Goal: Transaction & Acquisition: Purchase product/service

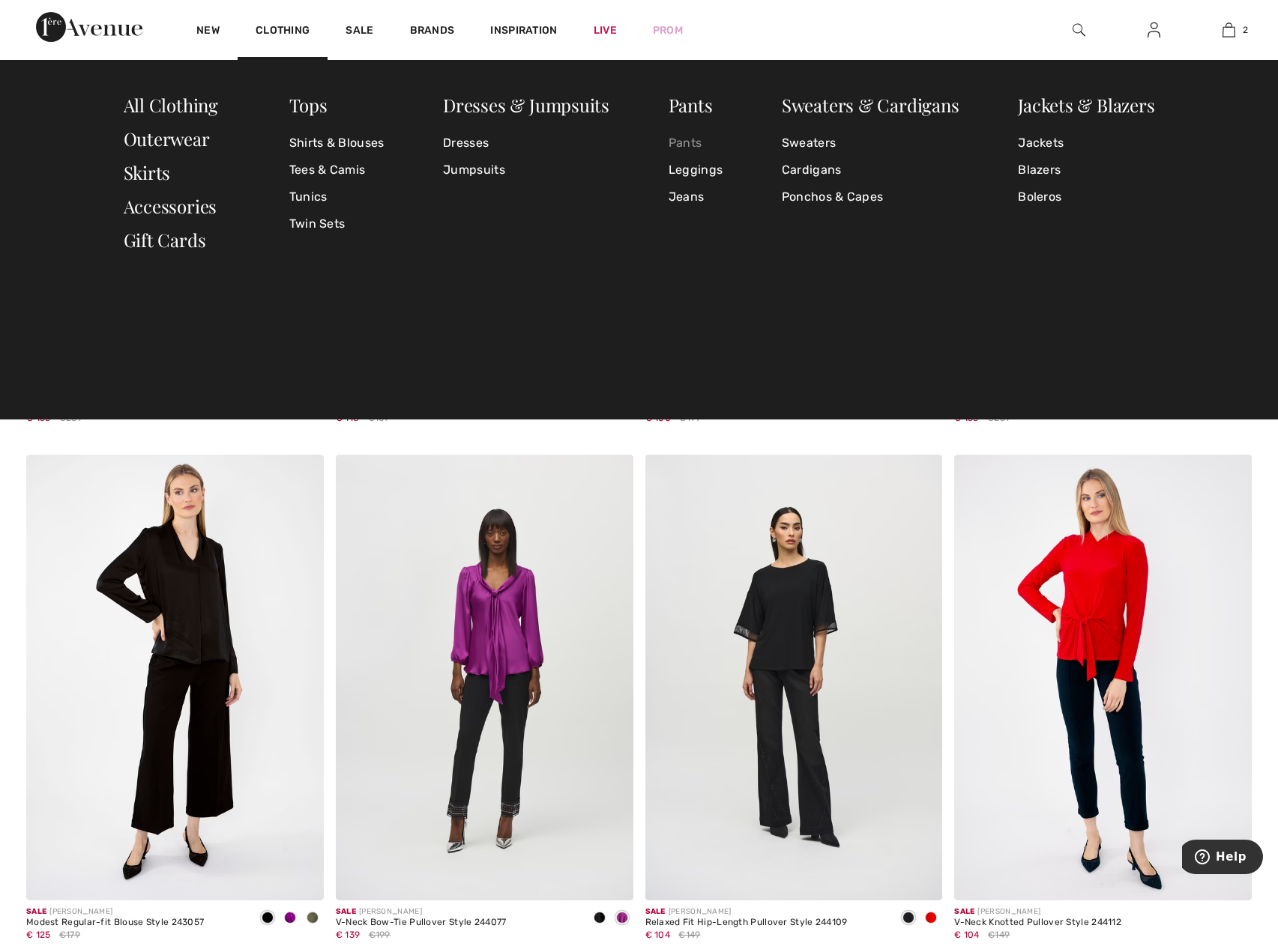
click at [690, 142] on link "Pants" at bounding box center [695, 142] width 54 height 27
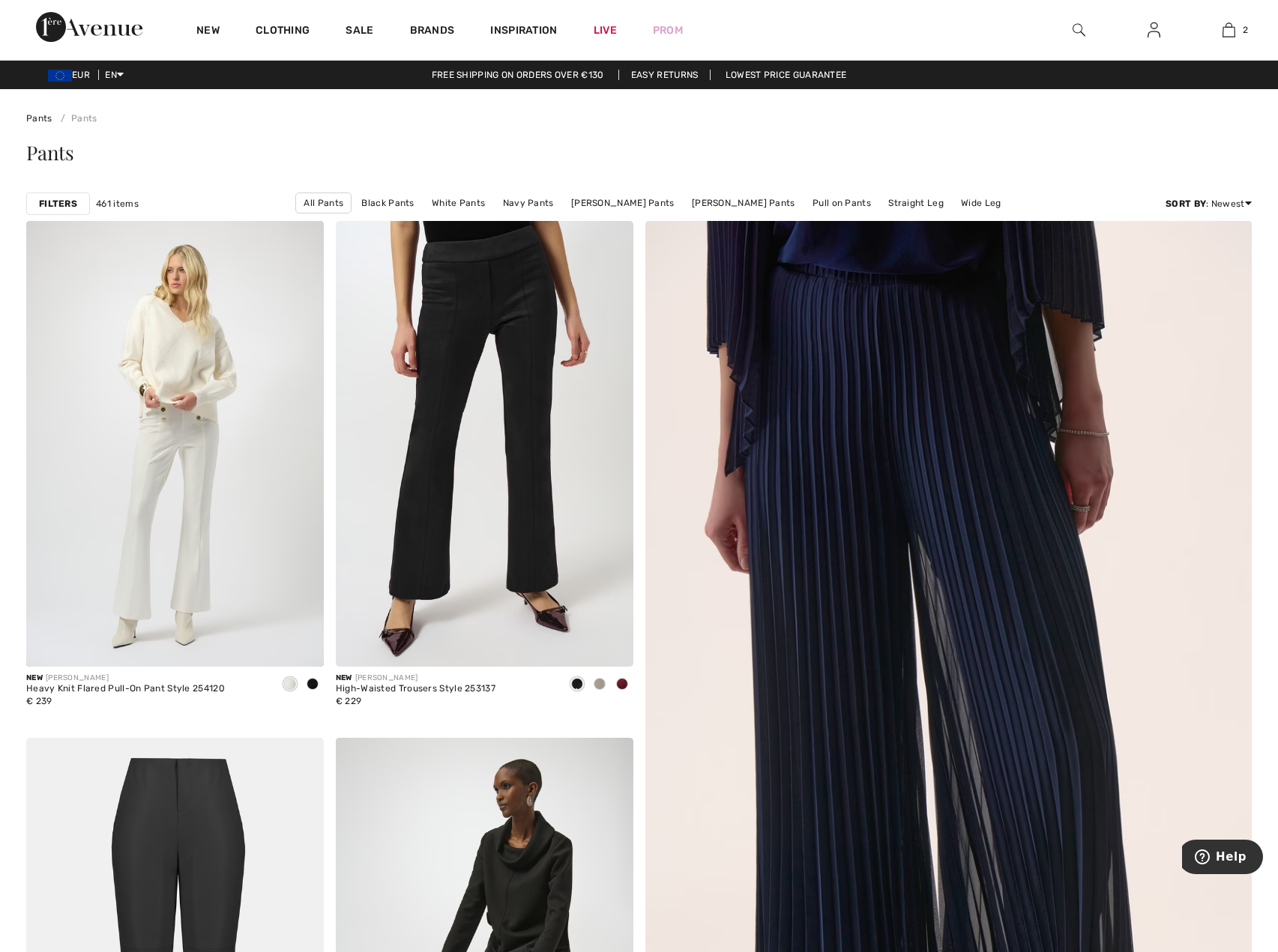
click at [65, 202] on strong "Filters" at bounding box center [58, 203] width 38 height 14
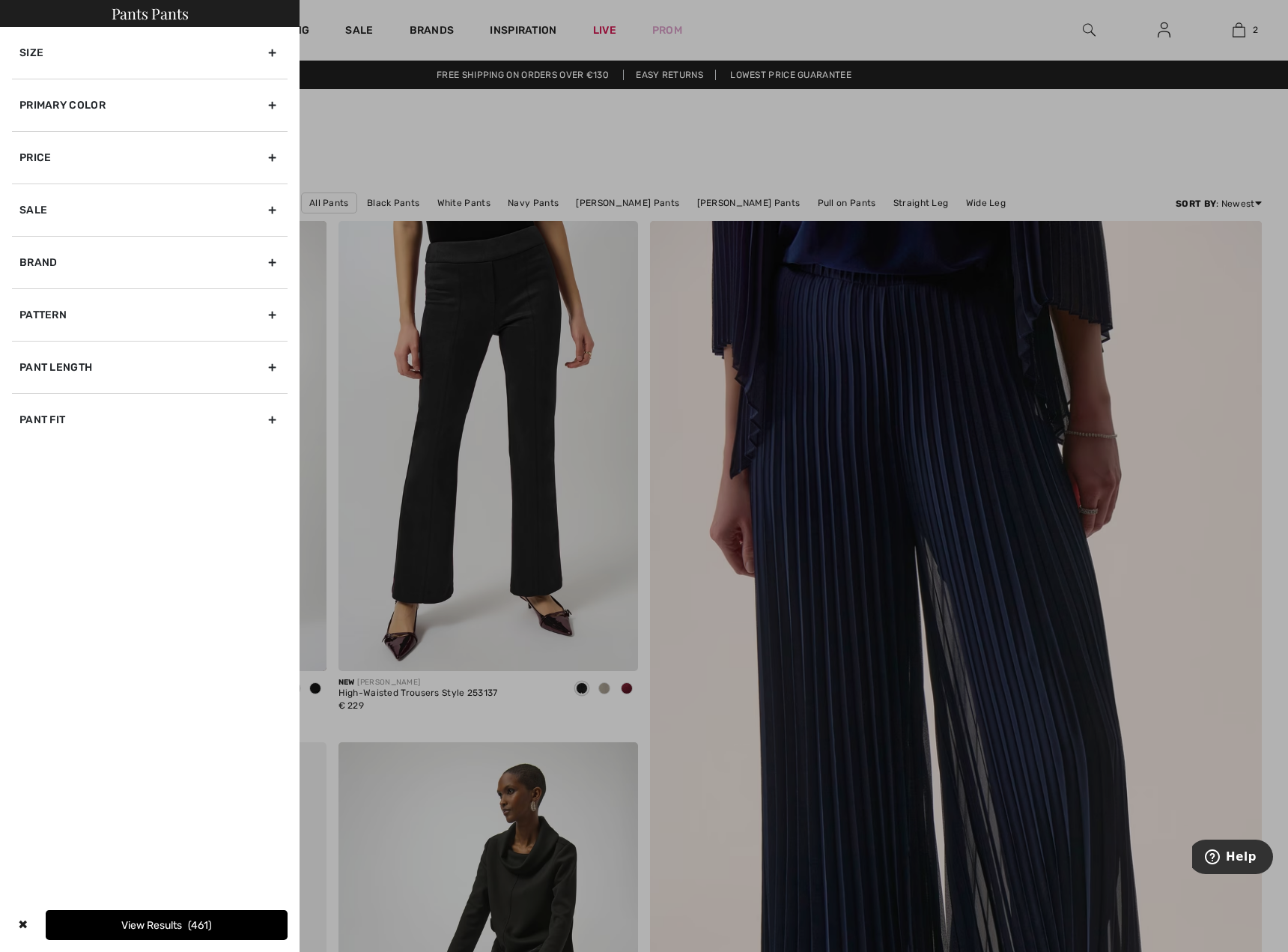
click at [269, 208] on div "Sale" at bounding box center [150, 210] width 275 height 53
click at [29, 244] on input "Show only sale items" at bounding box center [25, 243] width 11 height 11
checkbox input "true"
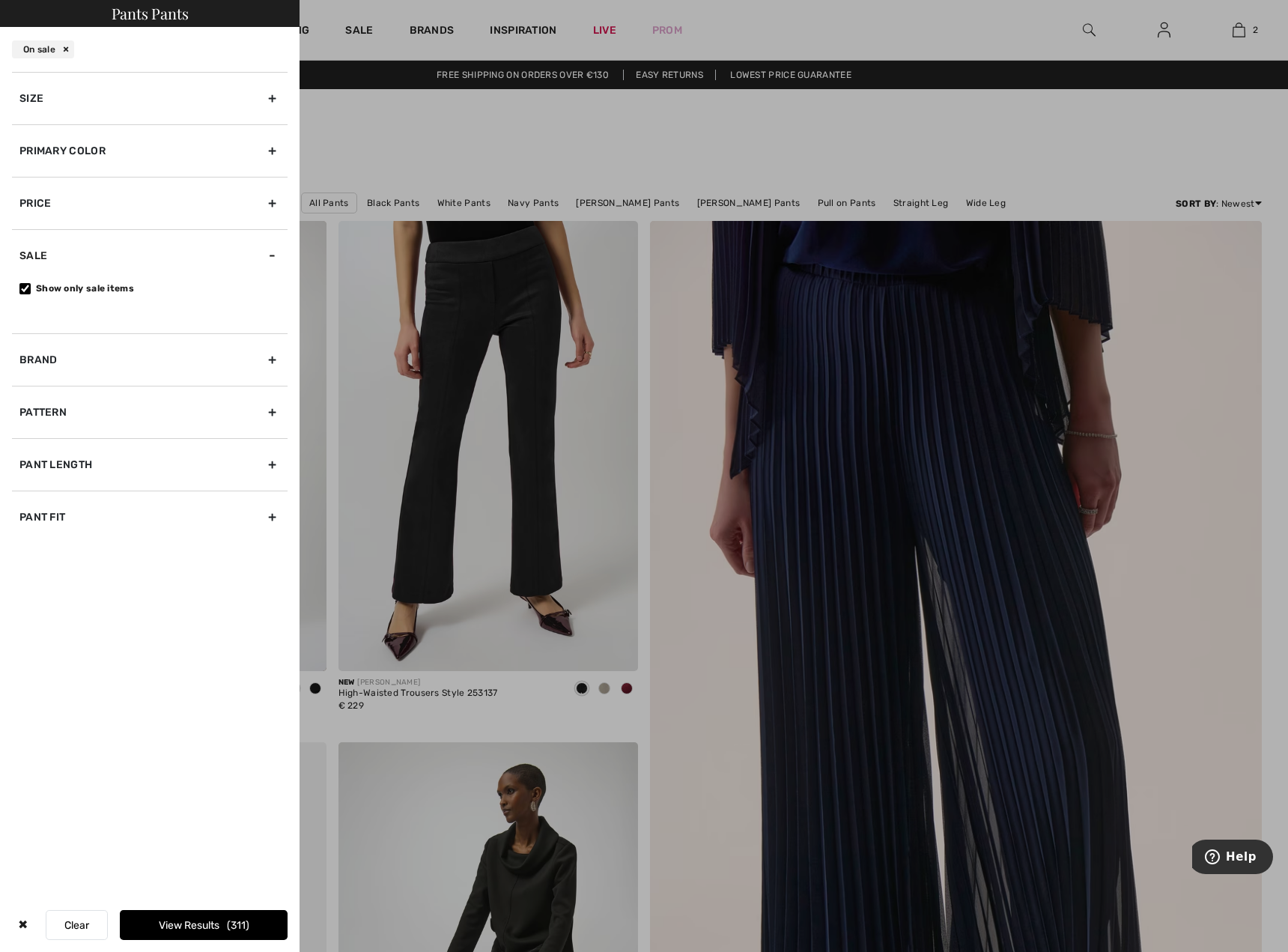
click at [123, 147] on div "Primary Color" at bounding box center [150, 151] width 275 height 53
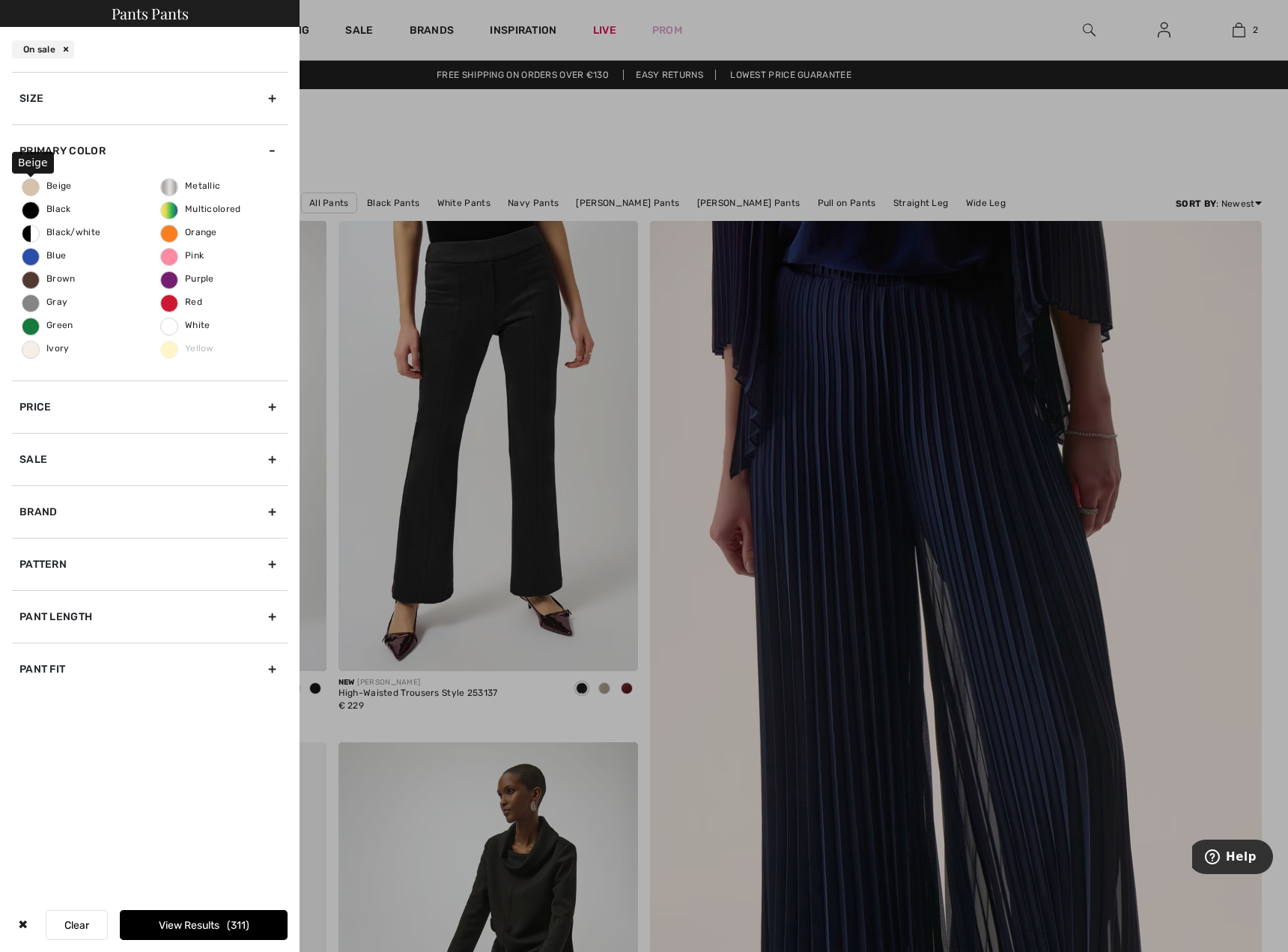
click at [59, 189] on span "Beige" at bounding box center [47, 185] width 49 height 11
click at [0, 0] on input "Beige" at bounding box center [0, 0] width 0 height 0
click at [179, 925] on button "View Results 50" at bounding box center [203, 924] width 168 height 30
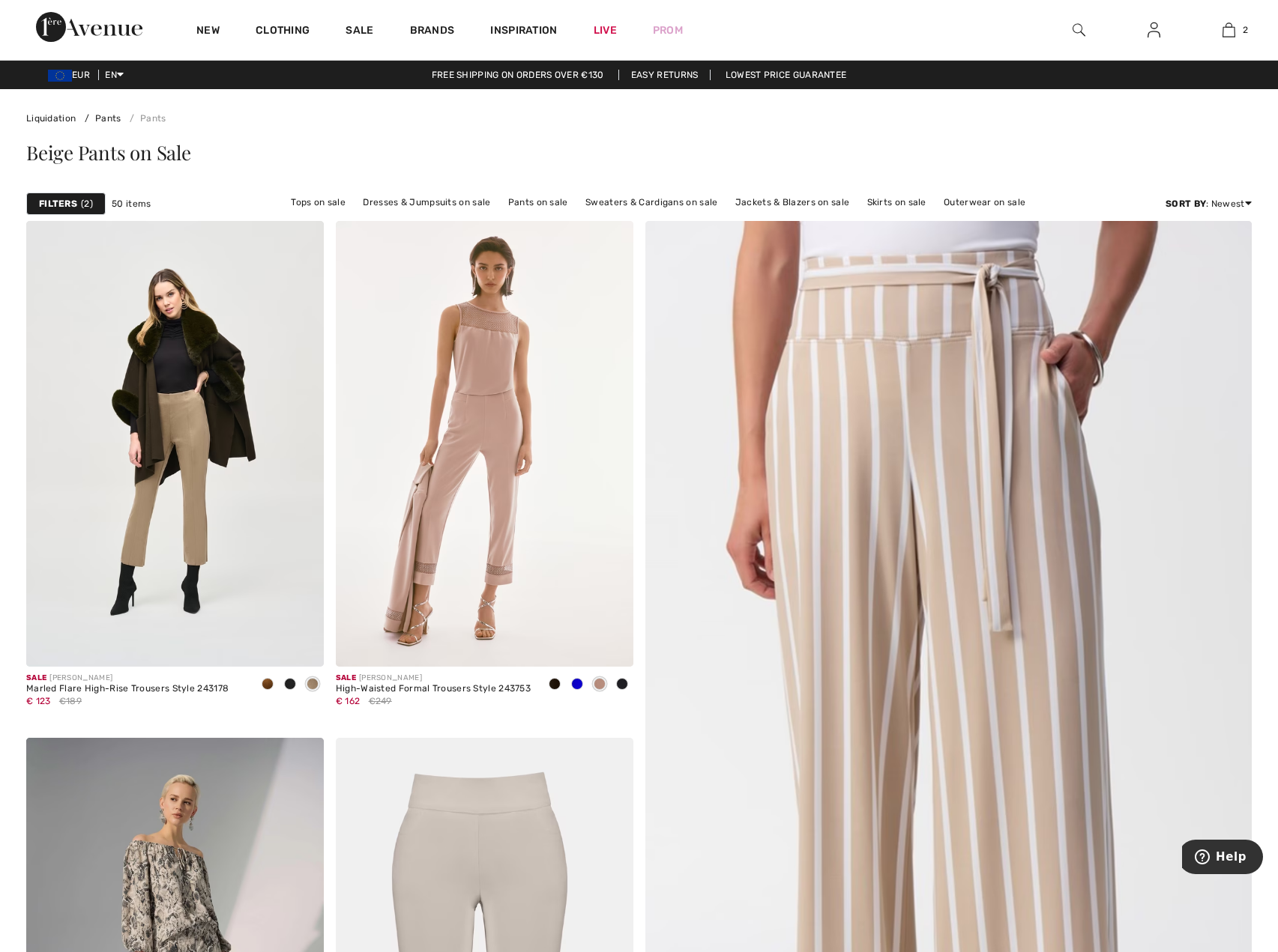
click at [1154, 32] on img at bounding box center [1154, 30] width 13 height 18
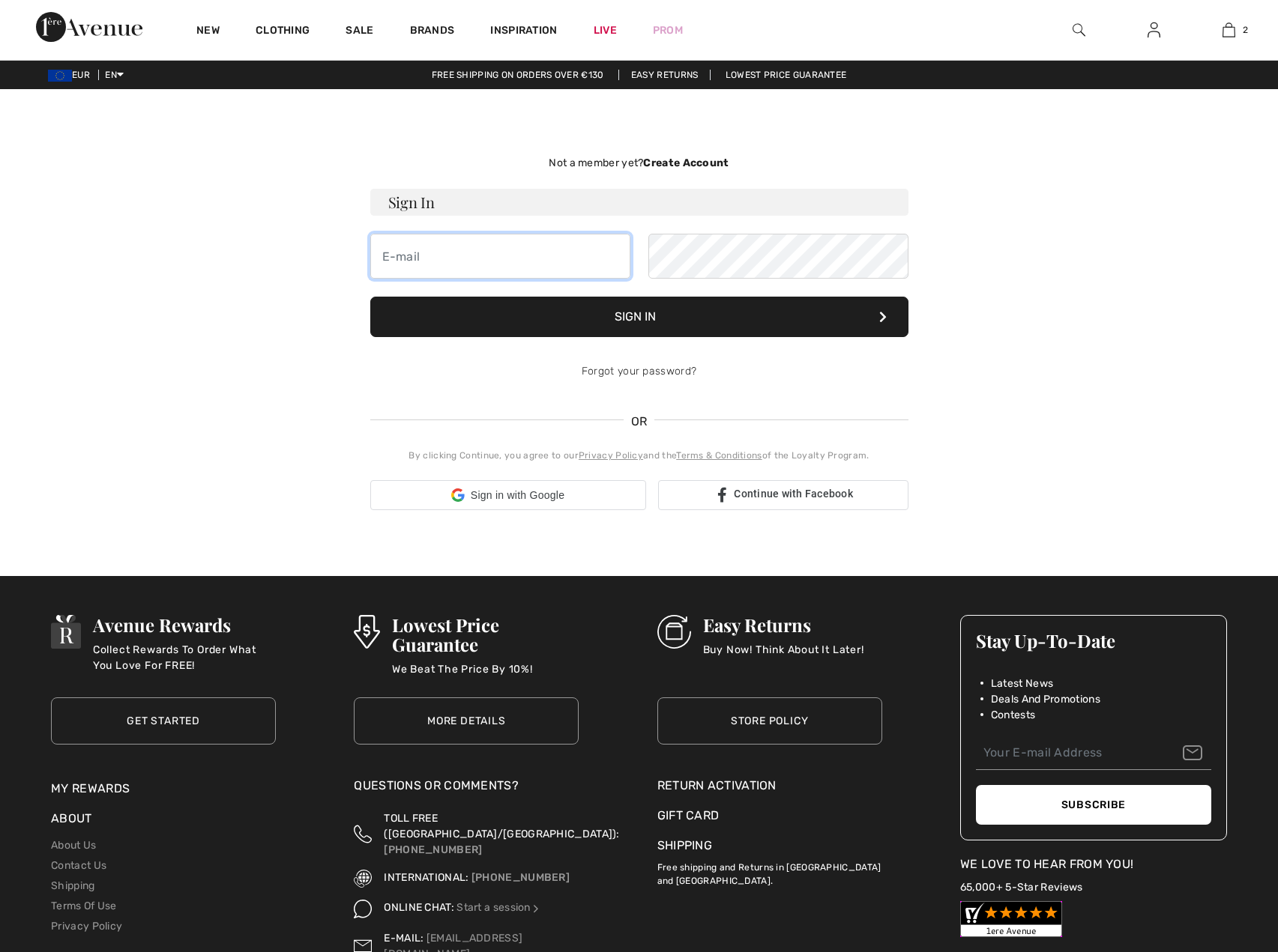
click at [505, 256] on input "email" at bounding box center [500, 257] width 260 height 45
type input "hanaa.matar@gmail.com"
click at [689, 314] on button "Sign In" at bounding box center [639, 317] width 538 height 40
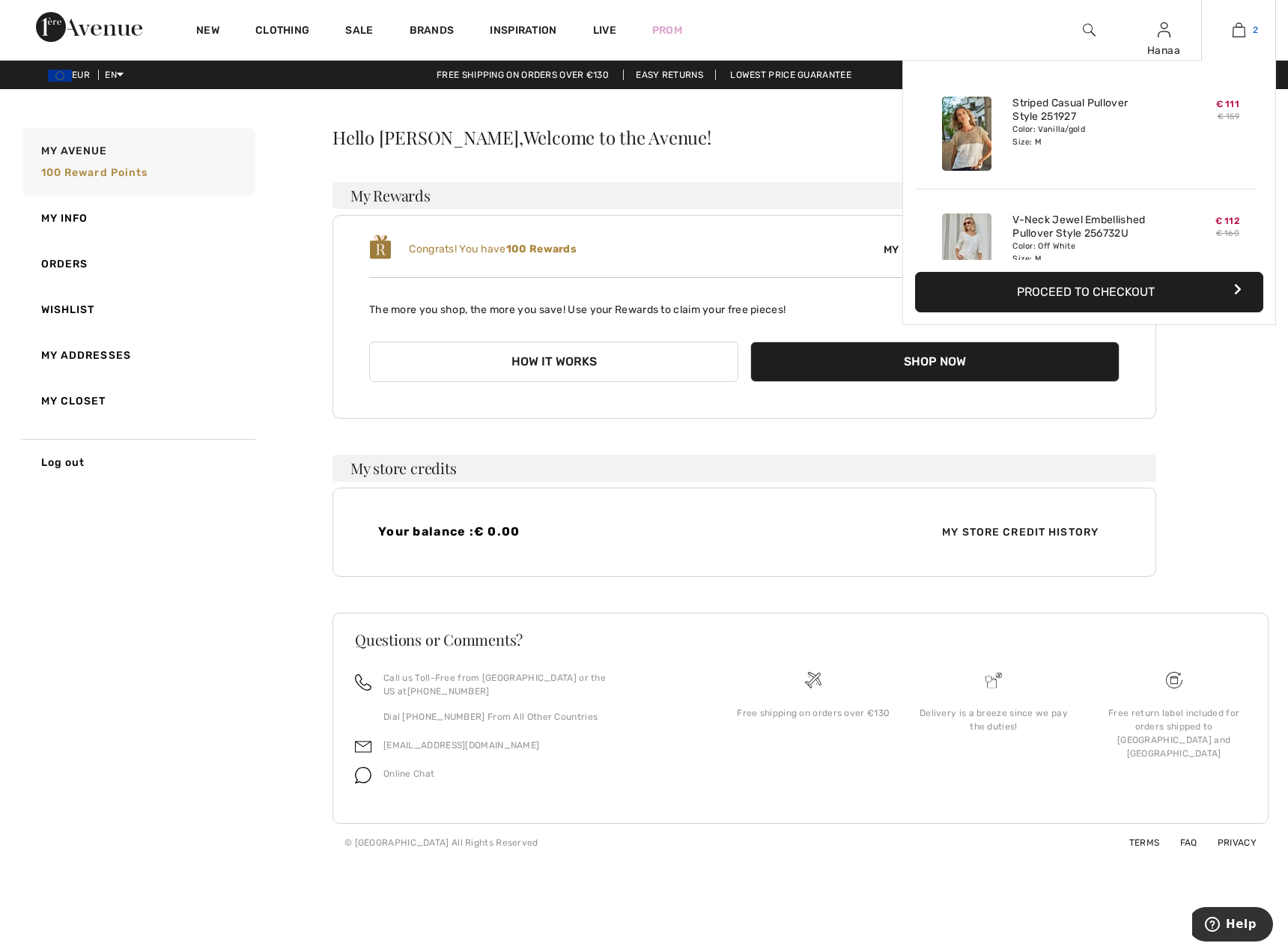
click at [1241, 30] on img at bounding box center [1239, 30] width 13 height 18
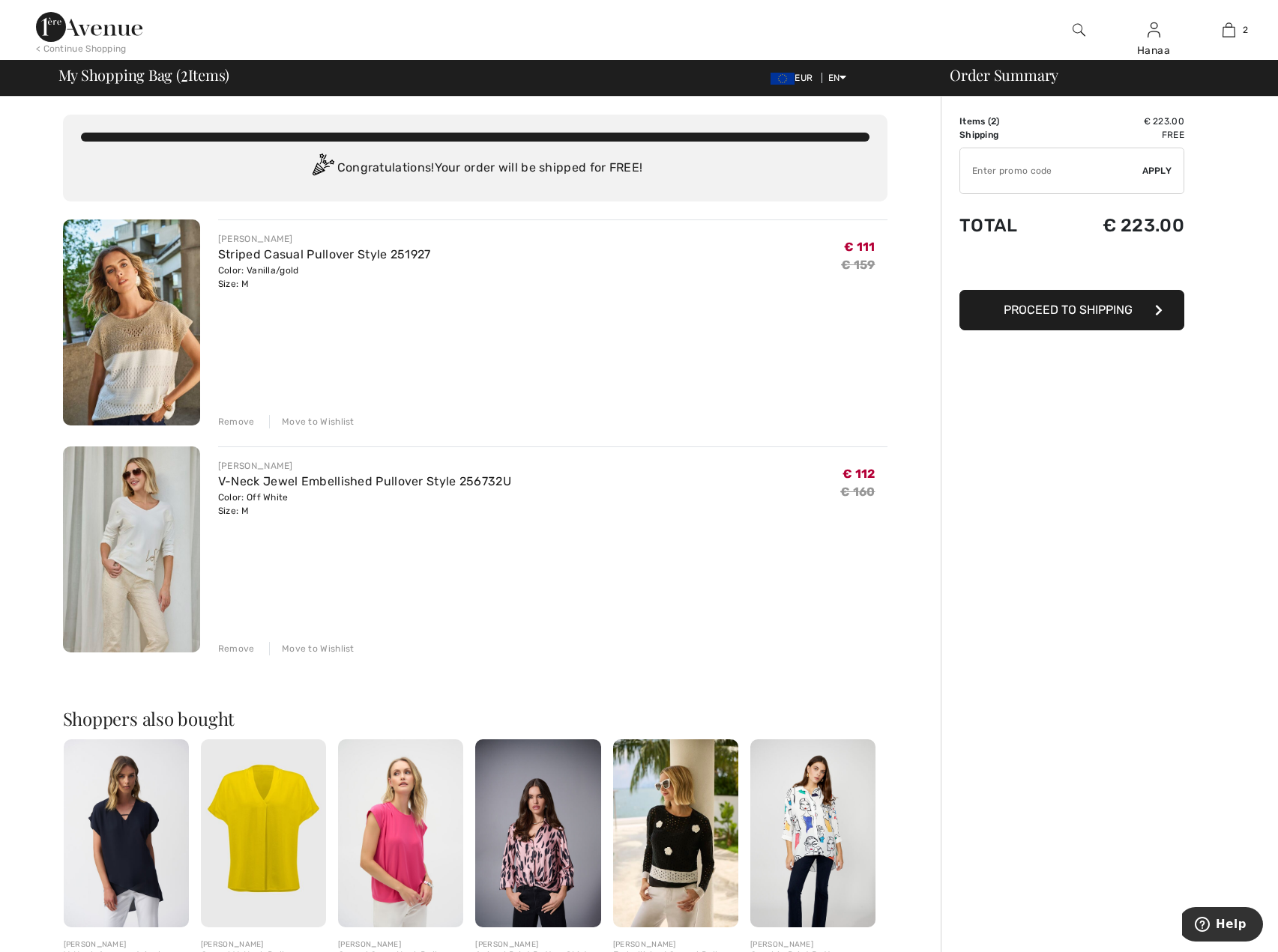
click at [1037, 312] on span "Proceed to Shipping" at bounding box center [1067, 310] width 129 height 15
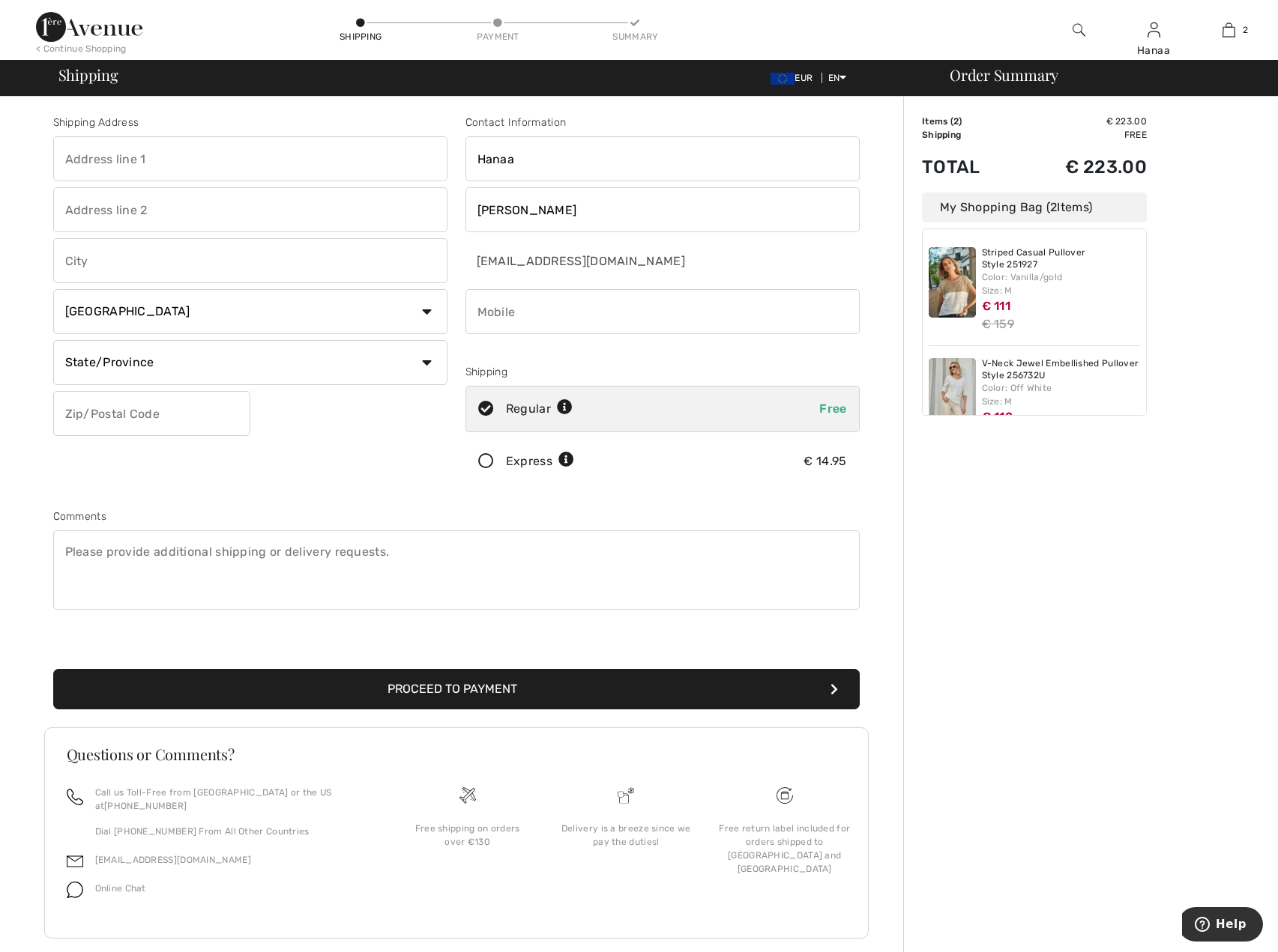
click at [427, 309] on select "Country [GEOGRAPHIC_DATA] [GEOGRAPHIC_DATA] [GEOGRAPHIC_DATA] [GEOGRAPHIC_DATA]…" at bounding box center [250, 312] width 394 height 45
select select "AE"
click at [53, 289] on select "Country [GEOGRAPHIC_DATA] [GEOGRAPHIC_DATA] [GEOGRAPHIC_DATA] [GEOGRAPHIC_DATA]…" at bounding box center [250, 312] width 394 height 45
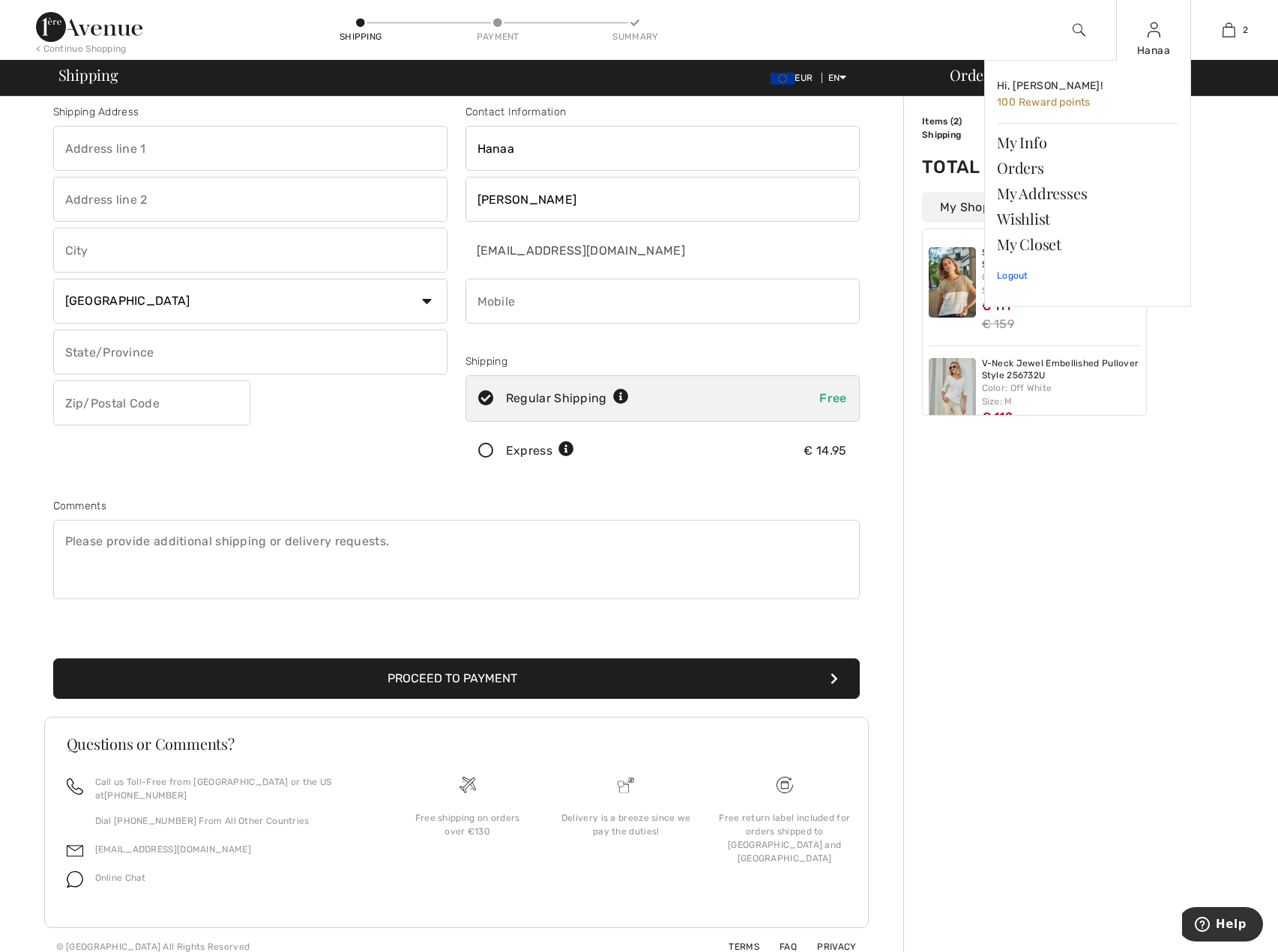
click at [1017, 276] on link "Logout" at bounding box center [1088, 275] width 181 height 37
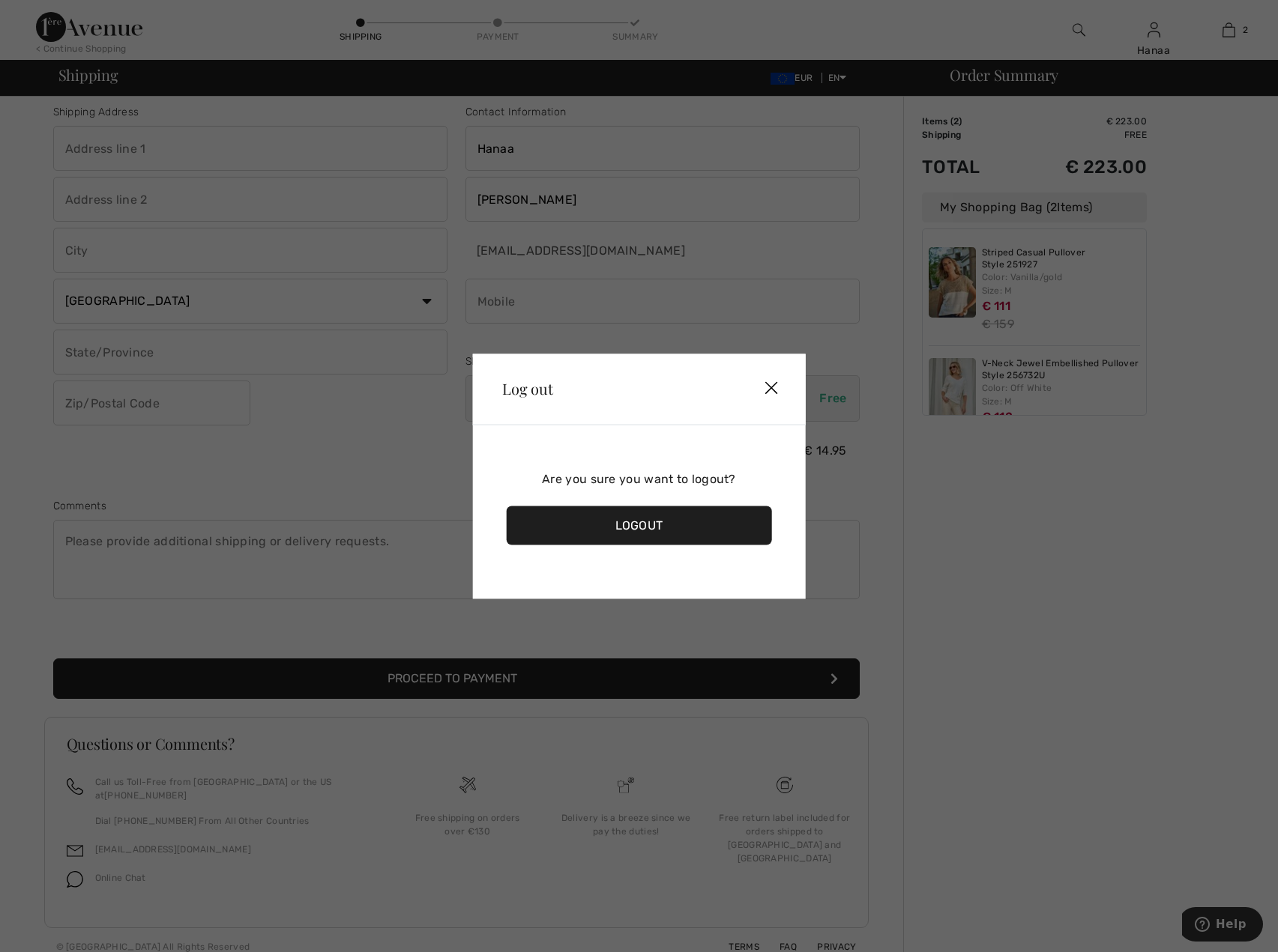
click at [654, 526] on div "Logout" at bounding box center [639, 525] width 266 height 39
